Goal: Task Accomplishment & Management: Use online tool/utility

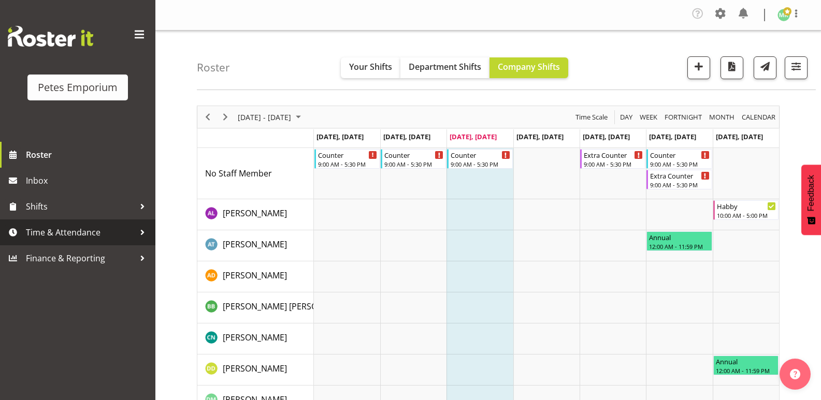
click at [81, 226] on span "Time & Attendance" at bounding box center [80, 233] width 109 height 16
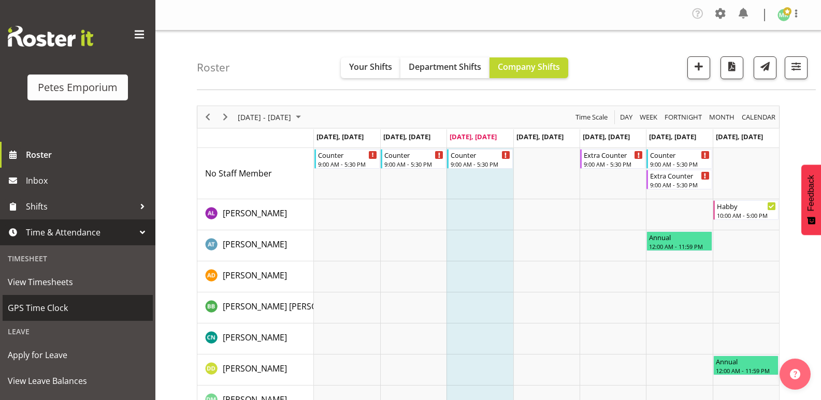
click at [63, 319] on link "GPS Time Clock" at bounding box center [78, 308] width 150 height 26
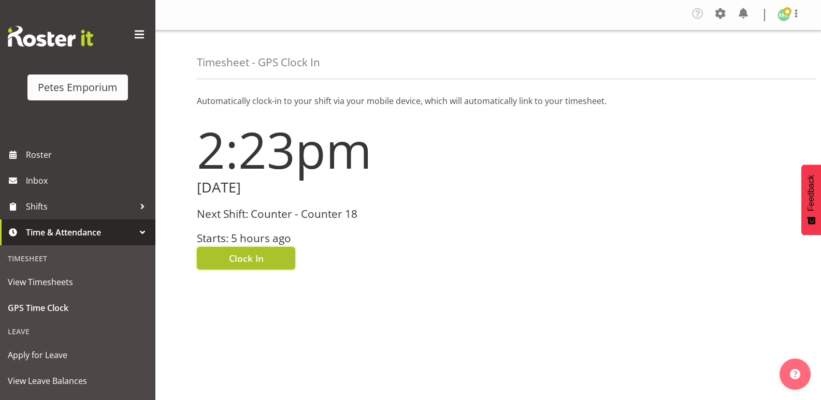
click at [277, 261] on button "Clock In" at bounding box center [246, 258] width 98 height 23
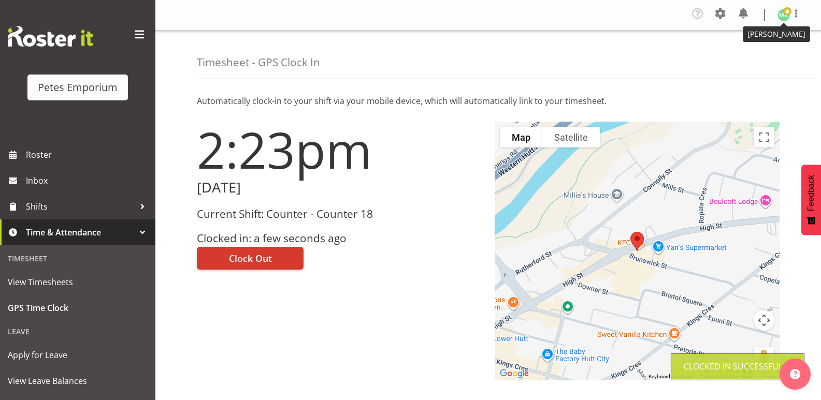
click at [787, 17] on img at bounding box center [783, 15] width 12 height 12
click at [743, 56] on link "Log Out" at bounding box center [752, 57] width 99 height 19
